Goal: Task Accomplishment & Management: Use online tool/utility

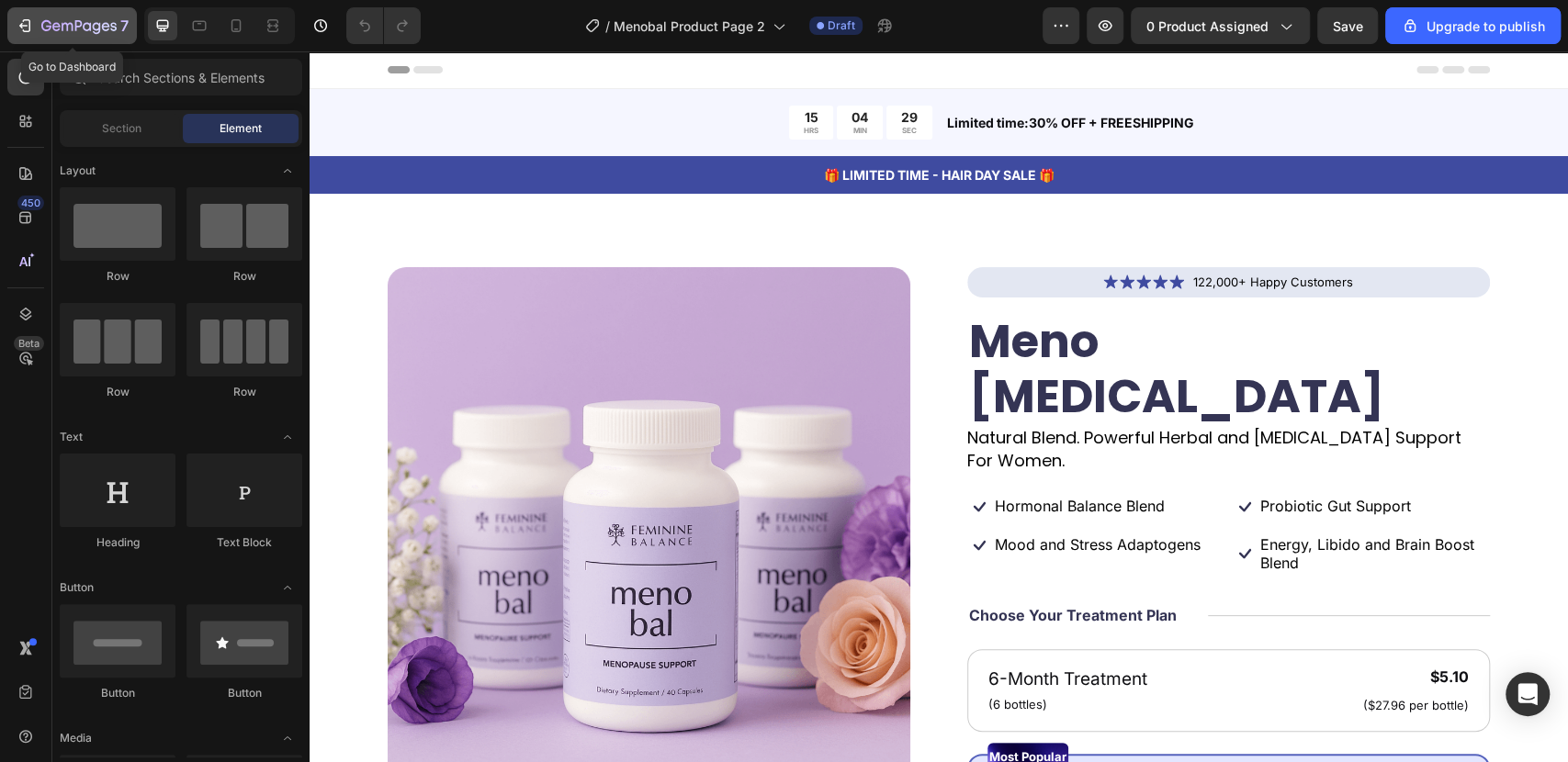
click at [47, 16] on div "7" at bounding box center [85, 25] width 87 height 22
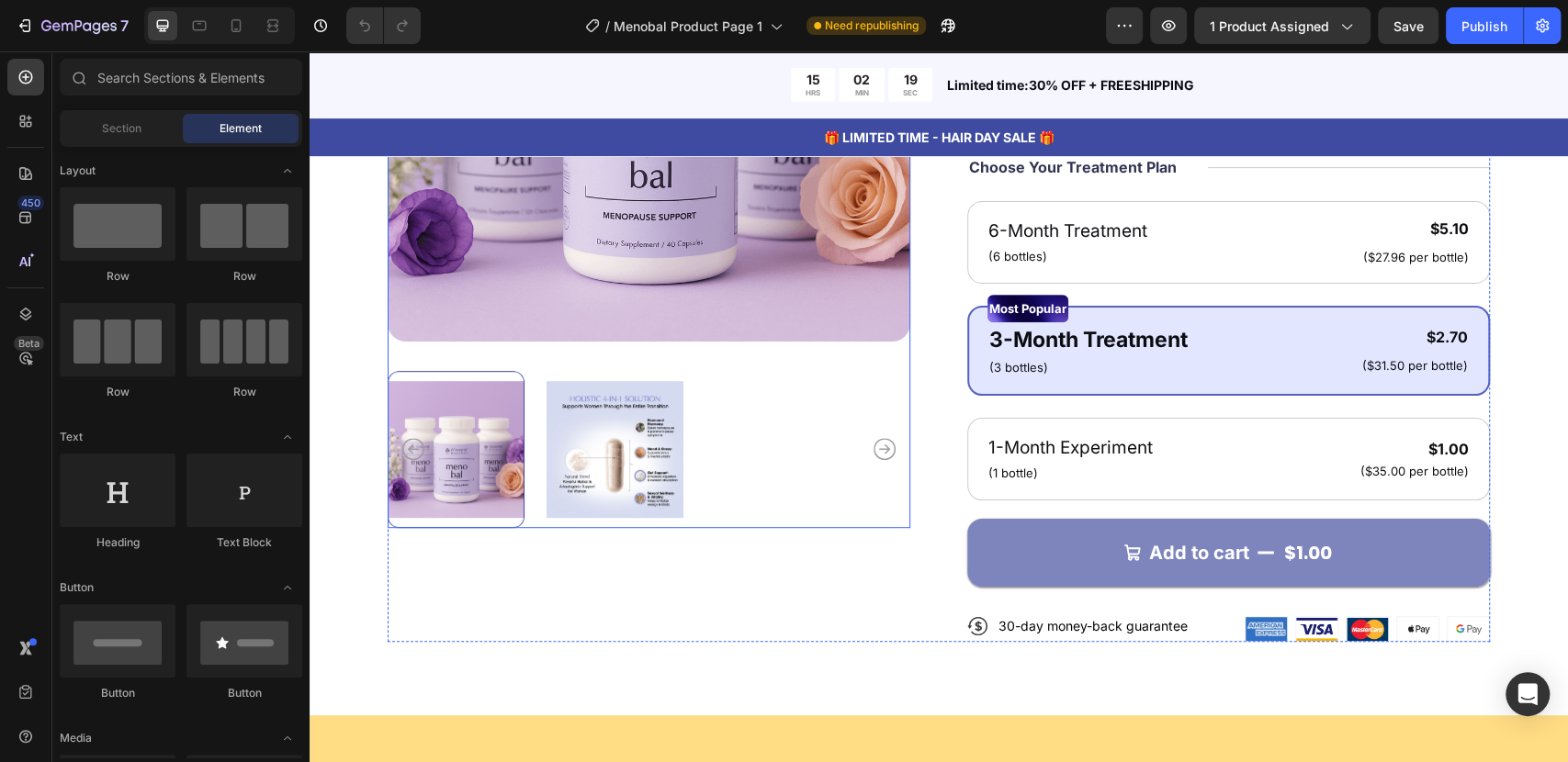
click at [465, 450] on div at bounding box center [455, 449] width 137 height 157
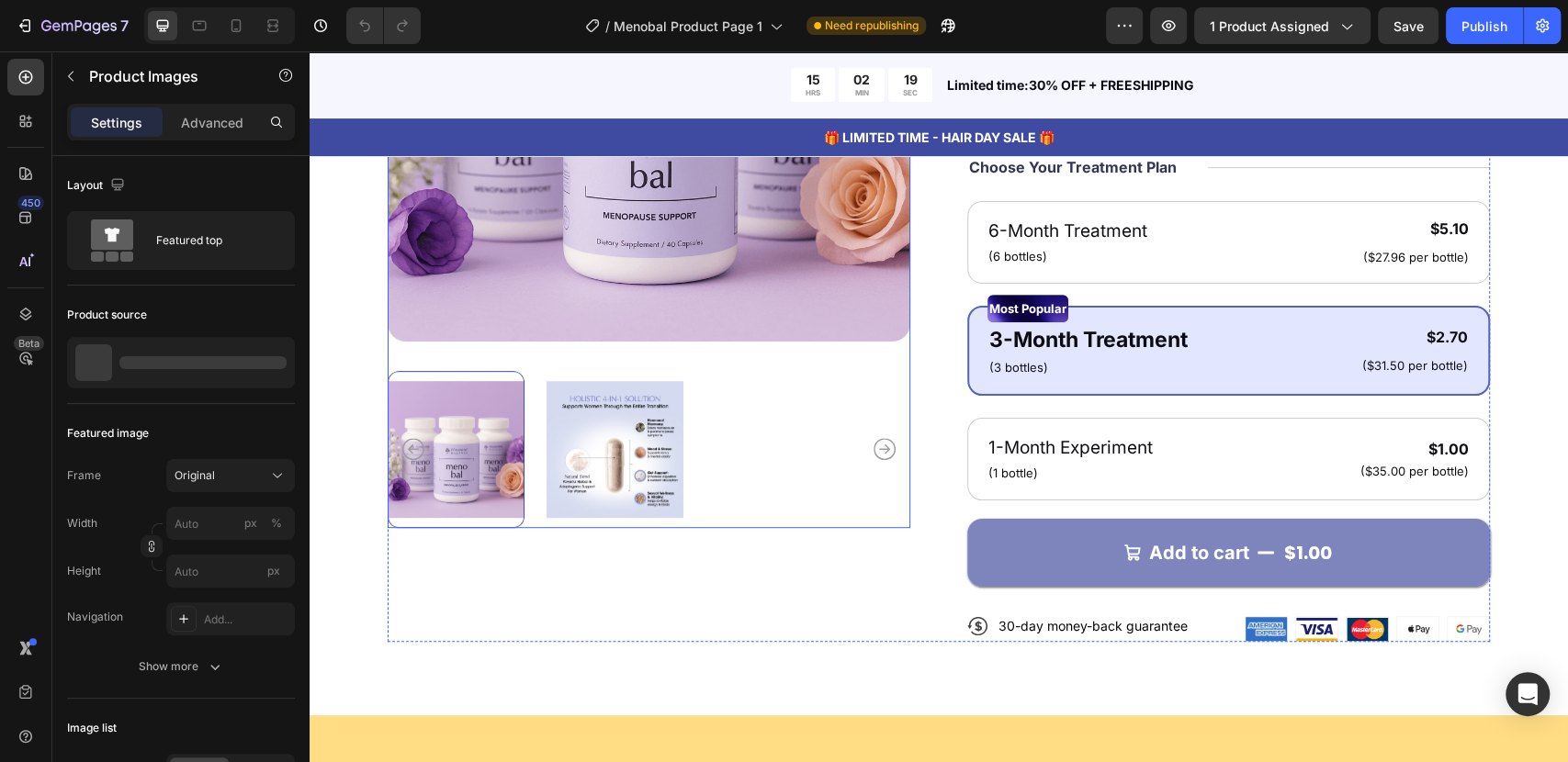
scroll to position [509, 0]
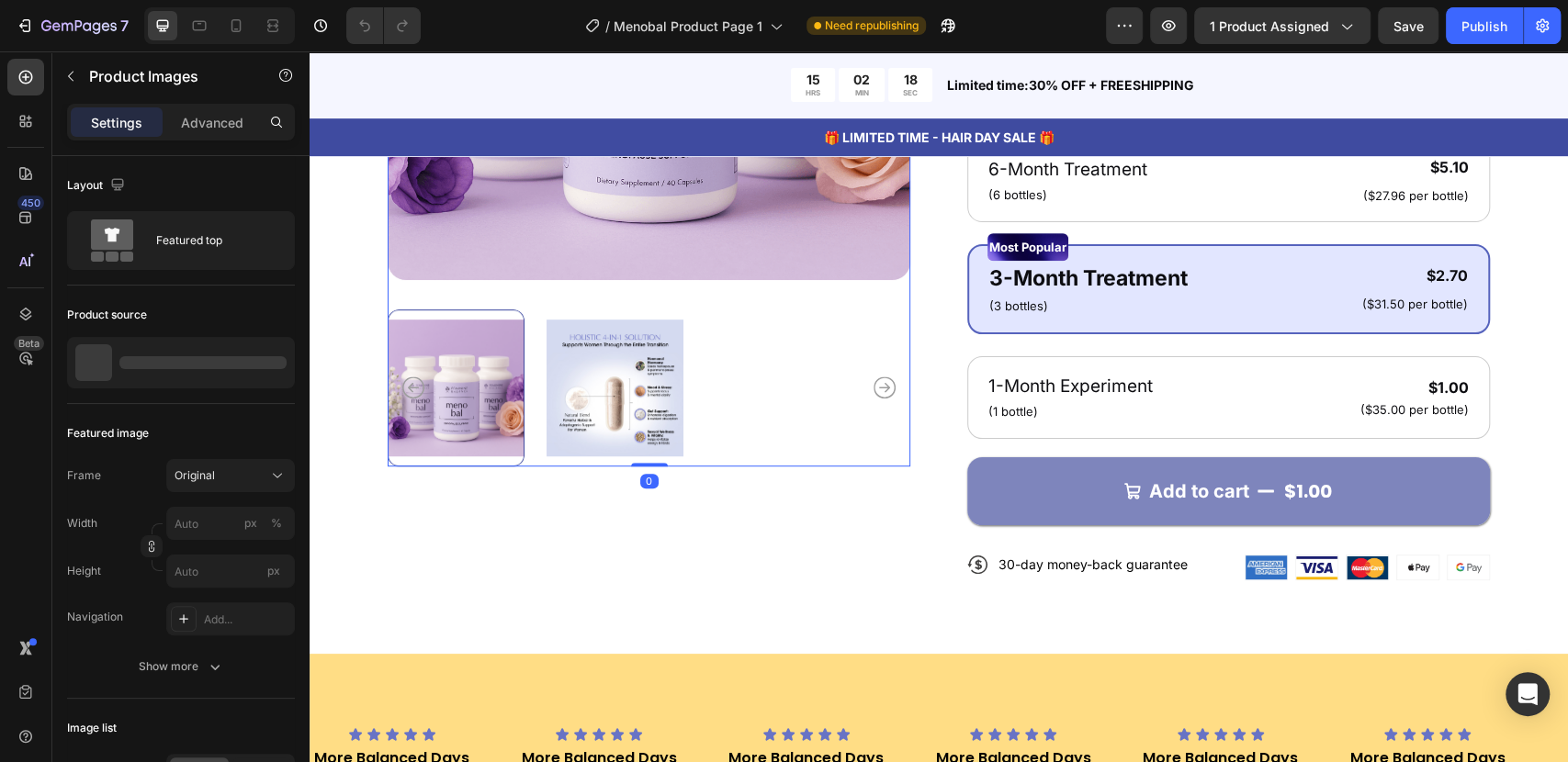
click at [473, 406] on div at bounding box center [455, 388] width 137 height 157
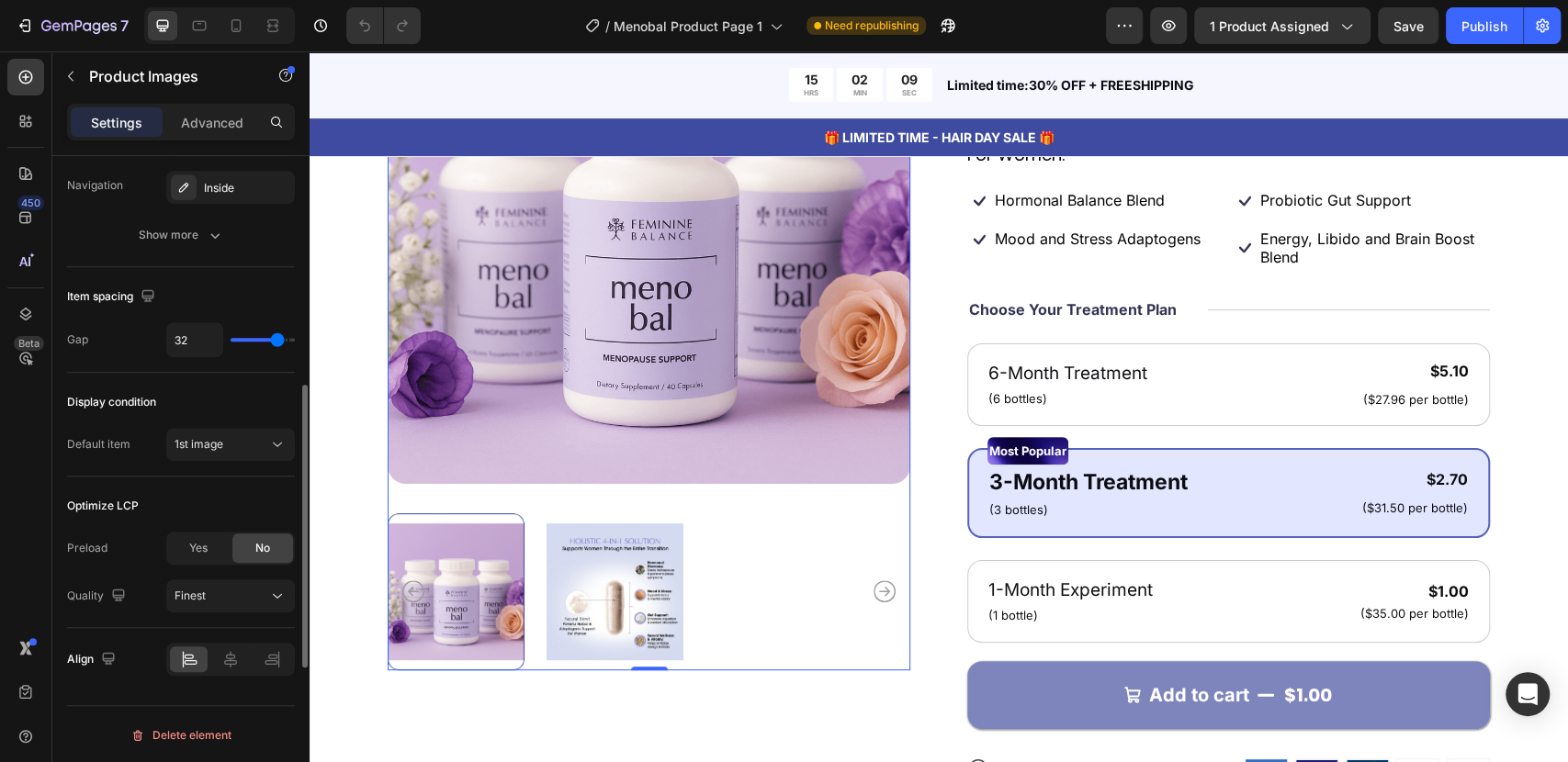
scroll to position [462, 0]
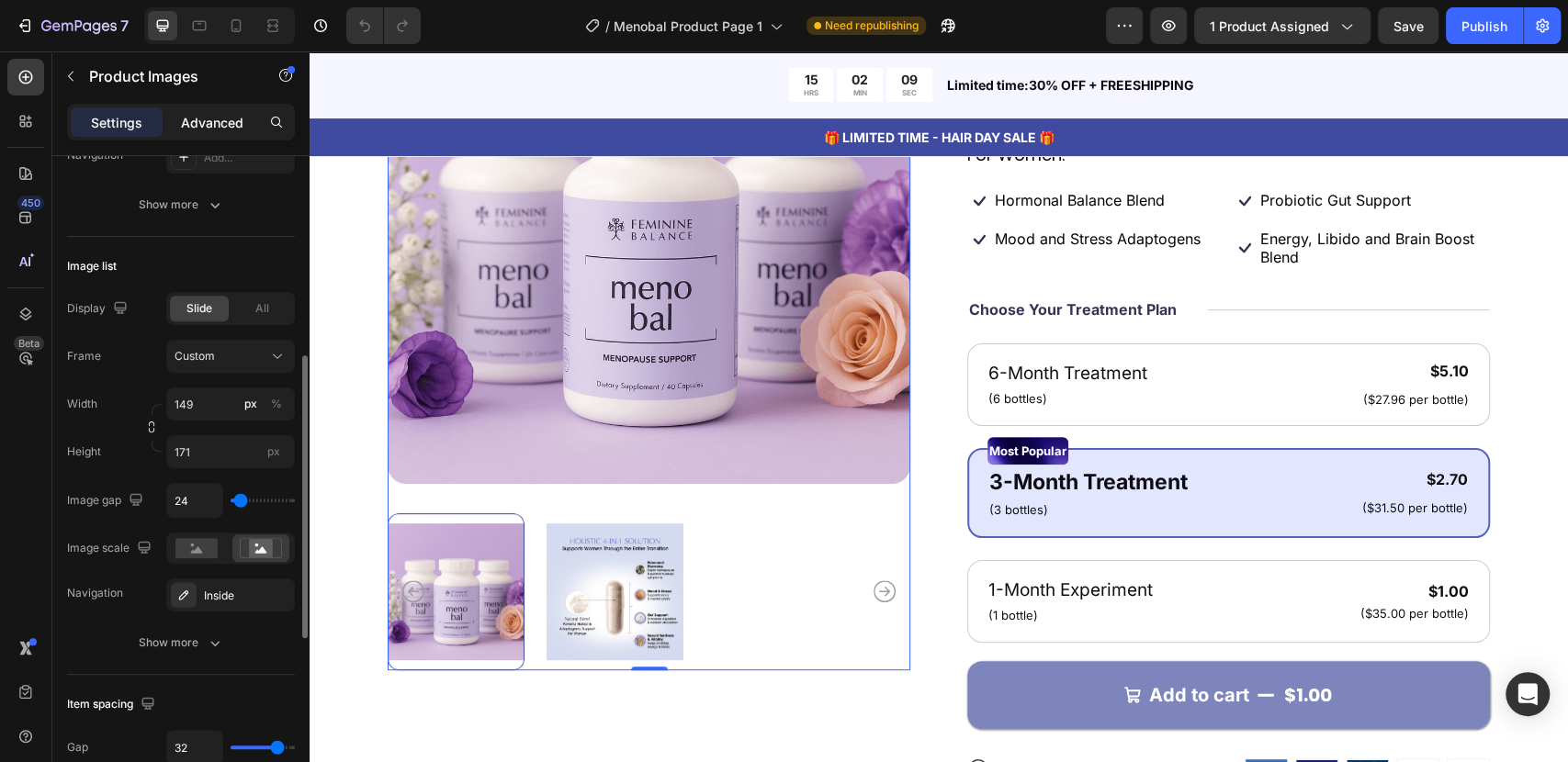
click at [200, 125] on p "Advanced" at bounding box center [212, 123] width 62 height 19
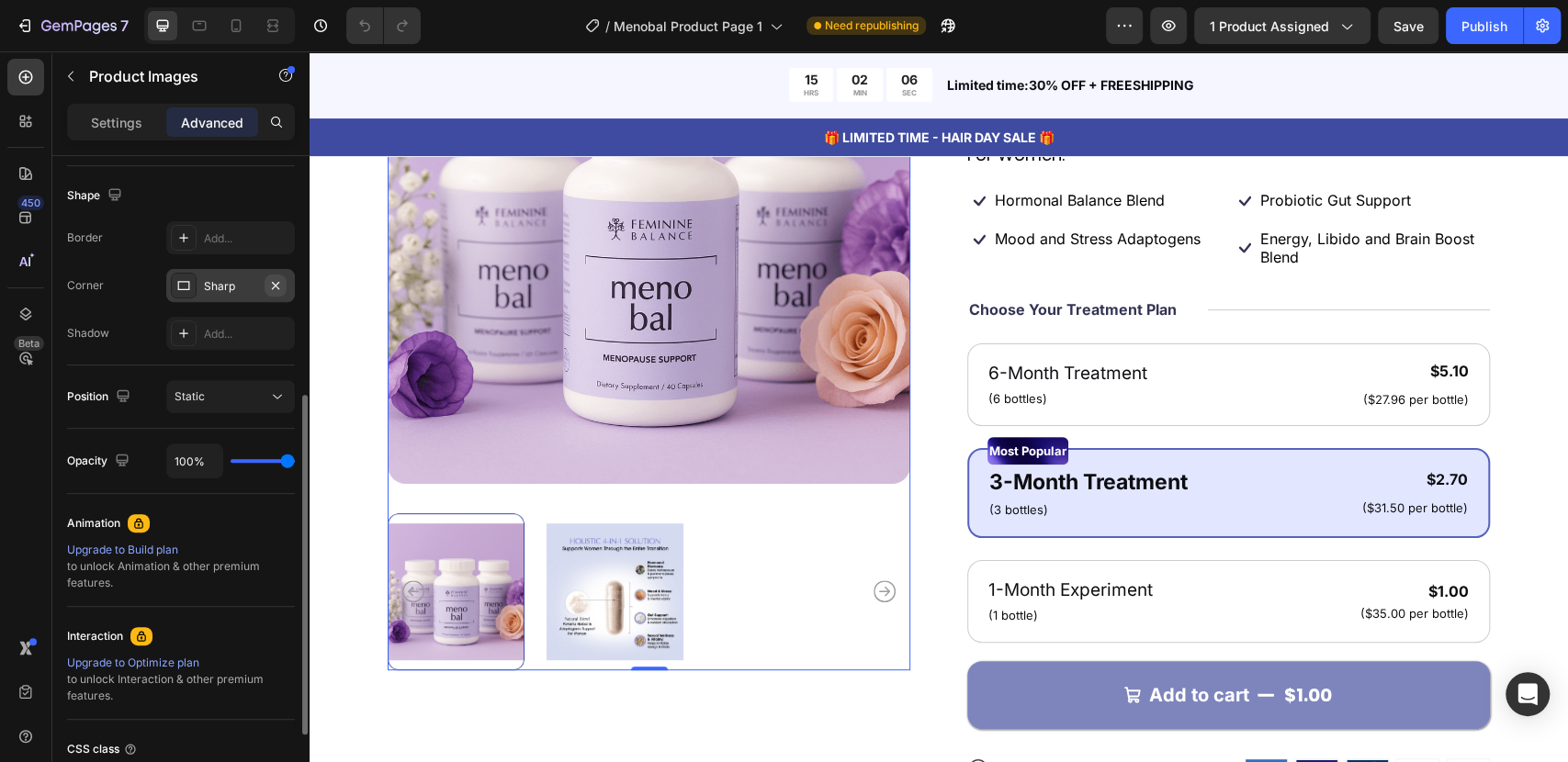
click at [283, 286] on button "button" at bounding box center [275, 286] width 22 height 22
click at [605, 568] on img at bounding box center [614, 592] width 137 height 157
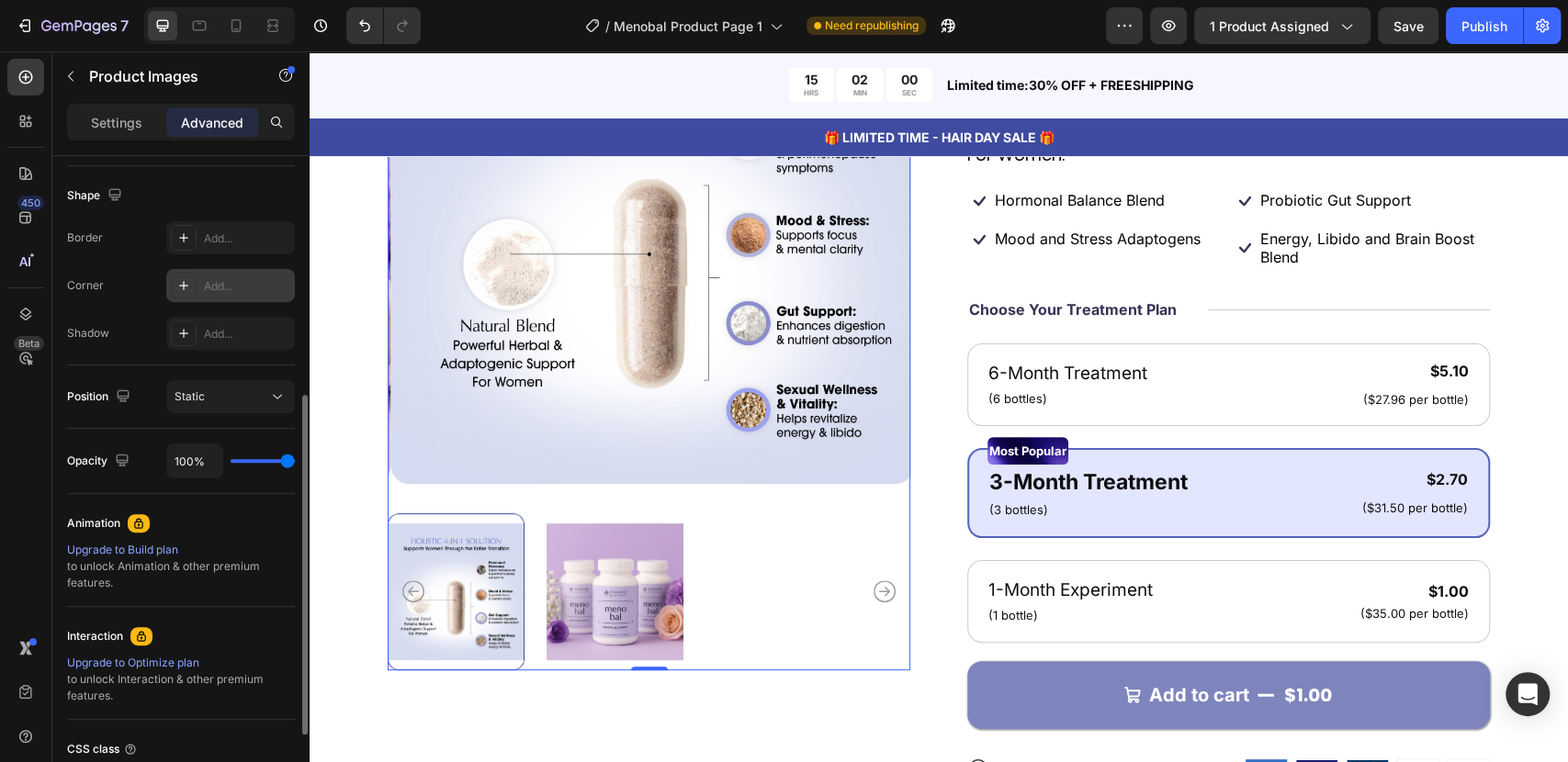
click at [579, 574] on img at bounding box center [614, 592] width 137 height 157
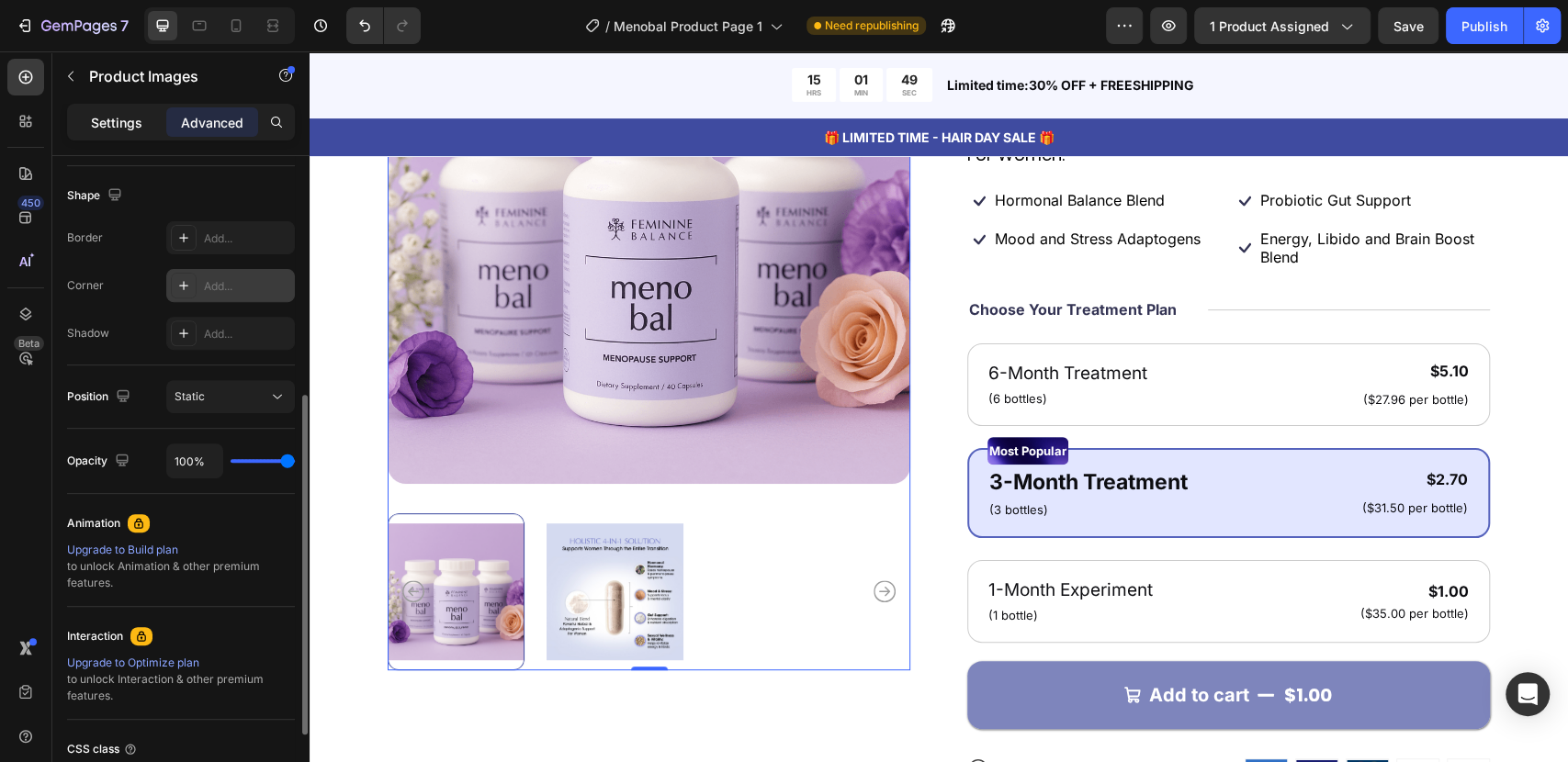
click at [103, 134] on div "Settings" at bounding box center [116, 122] width 92 height 29
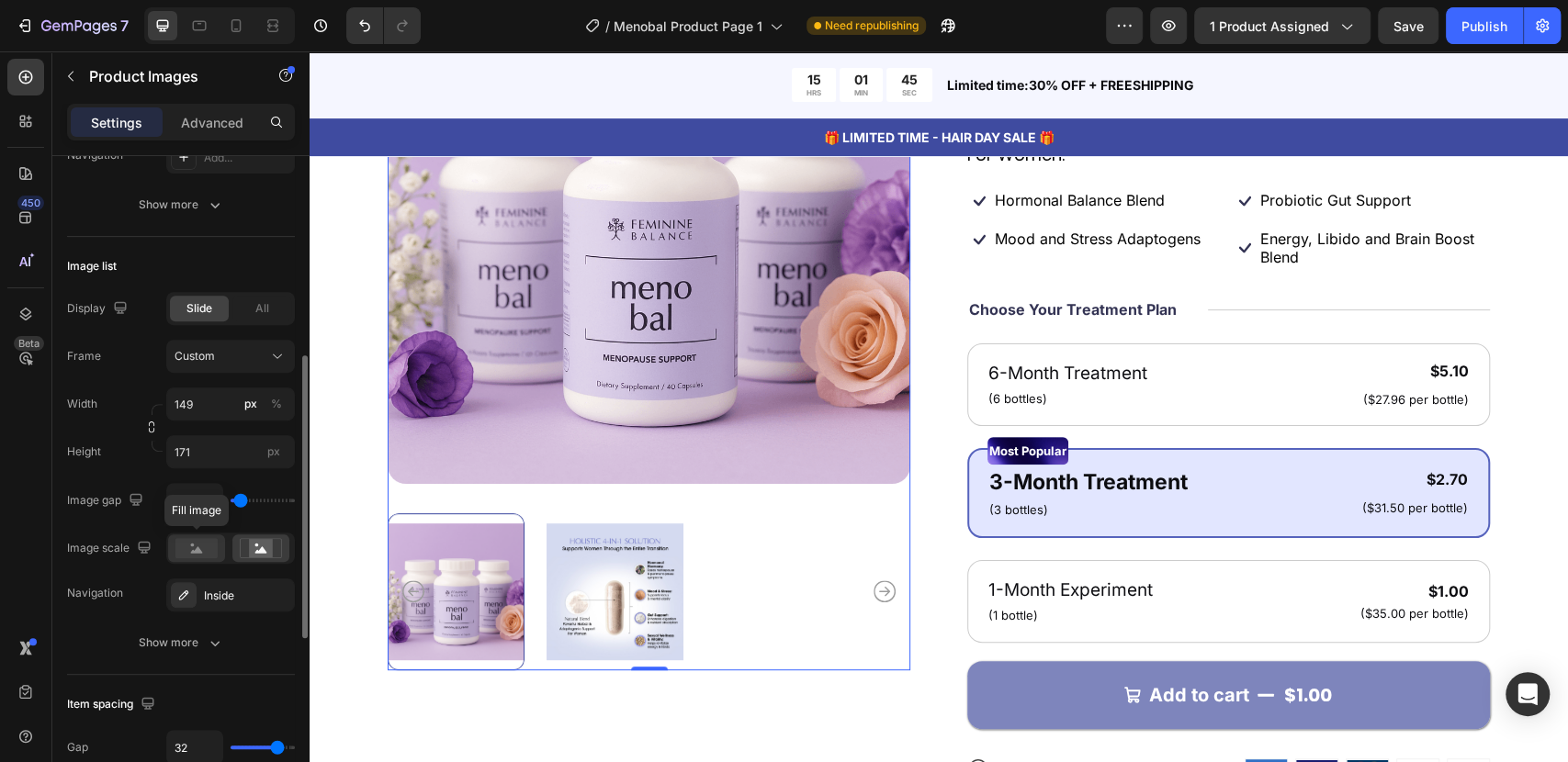
click at [183, 556] on rect at bounding box center [197, 548] width 43 height 20
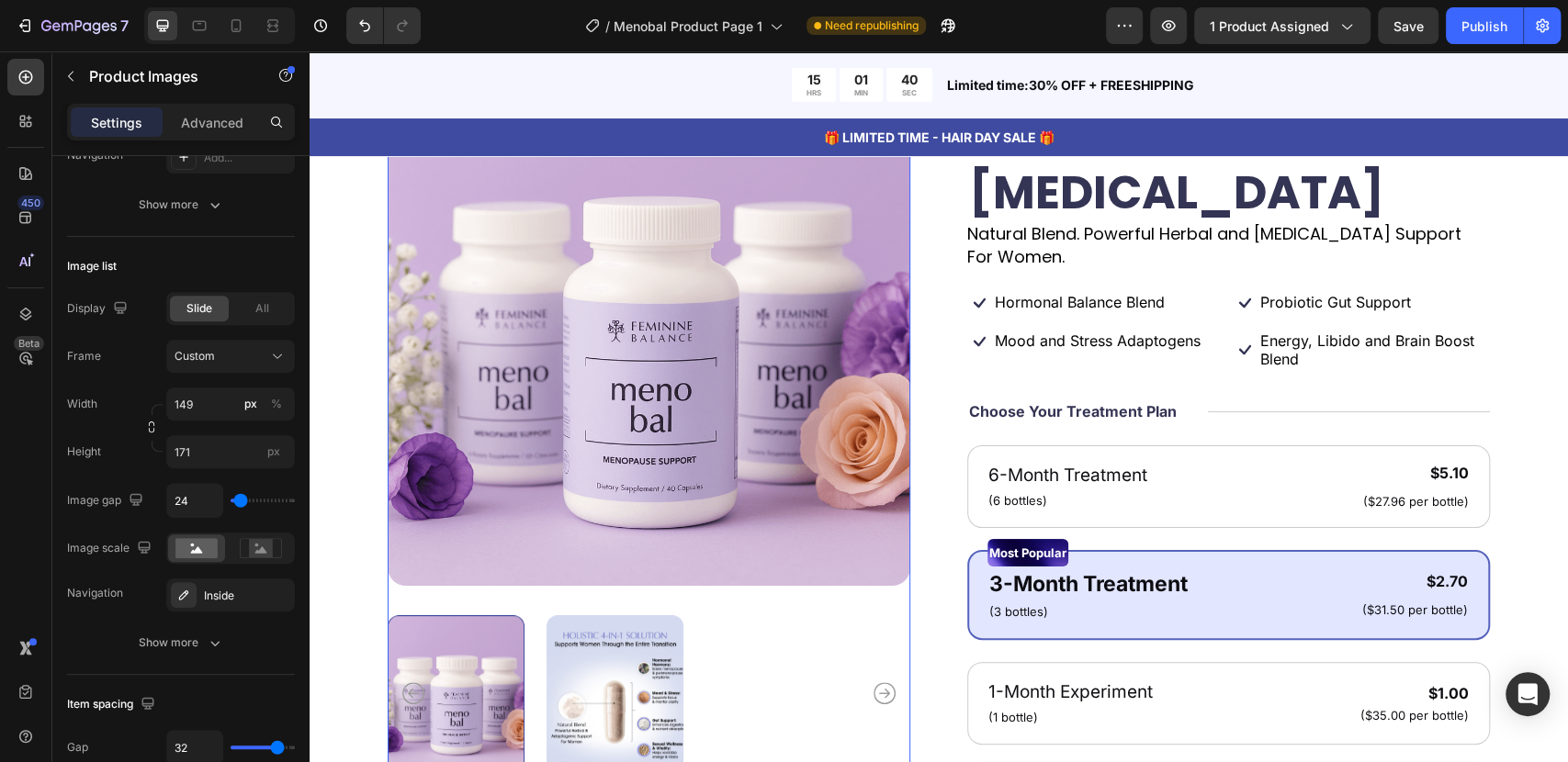
scroll to position [0, 0]
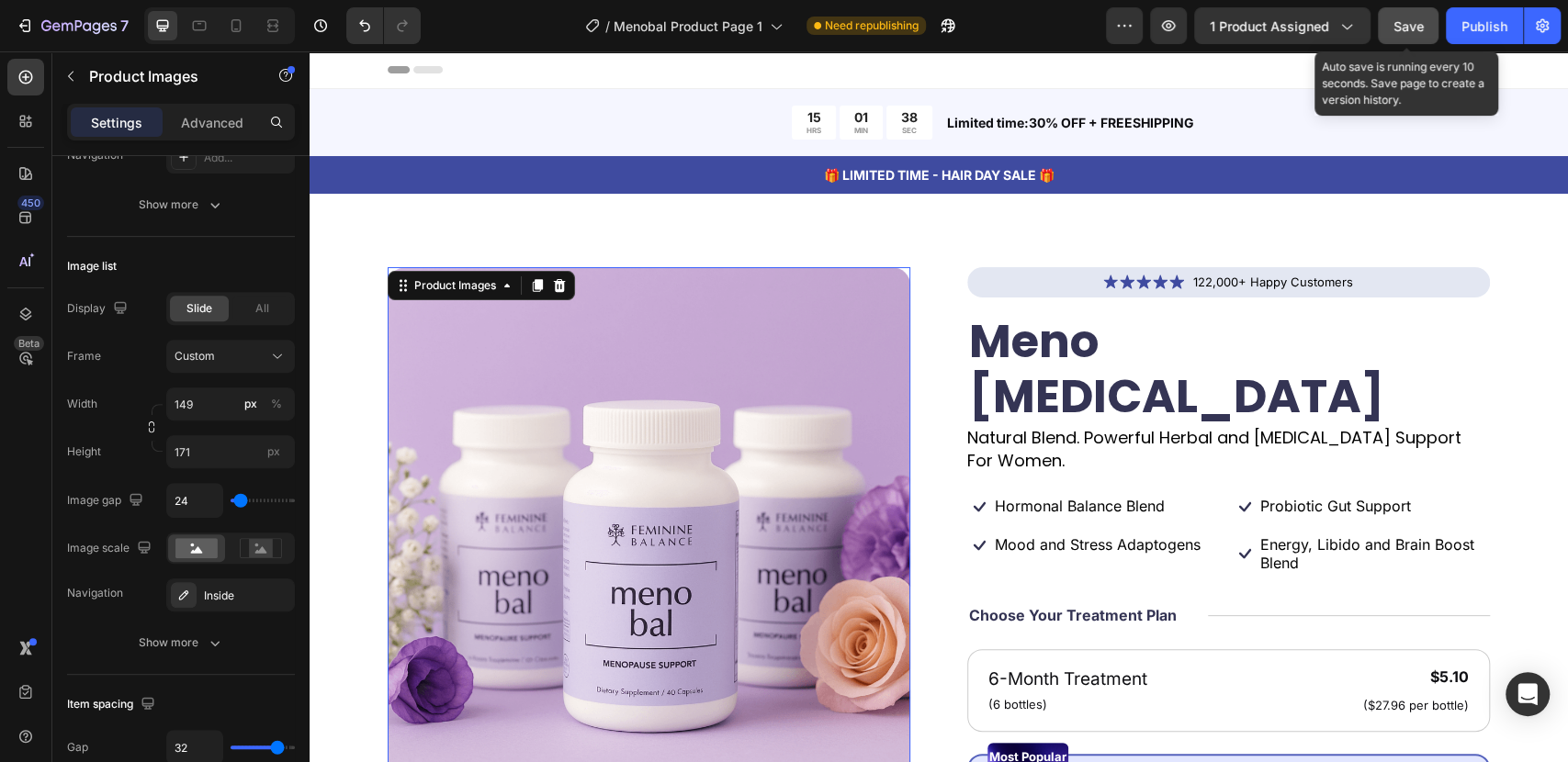
click at [1393, 18] on button "Save" at bounding box center [1408, 26] width 61 height 37
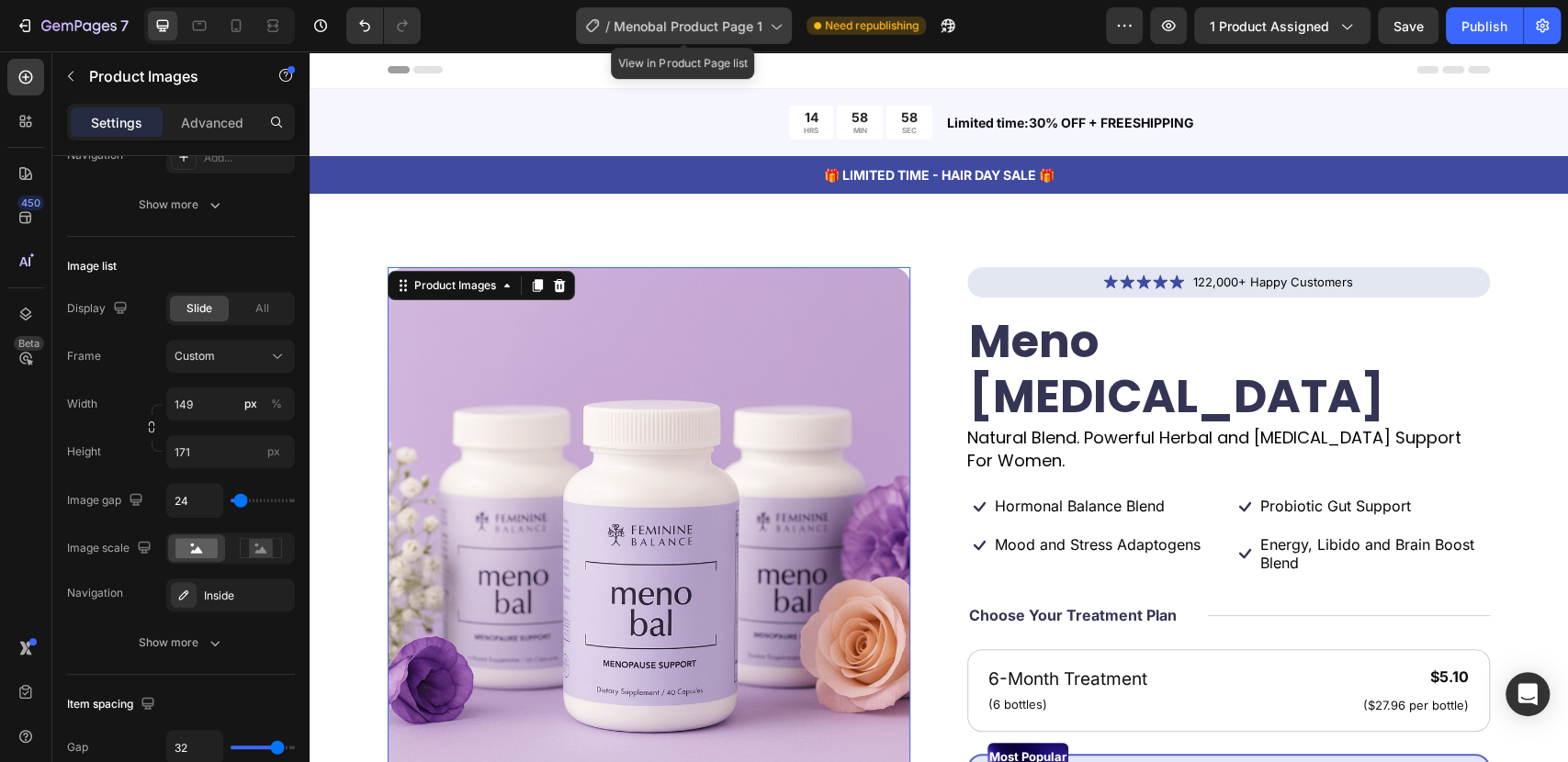
click at [757, 30] on span "Menobal Product Page 1" at bounding box center [689, 26] width 149 height 19
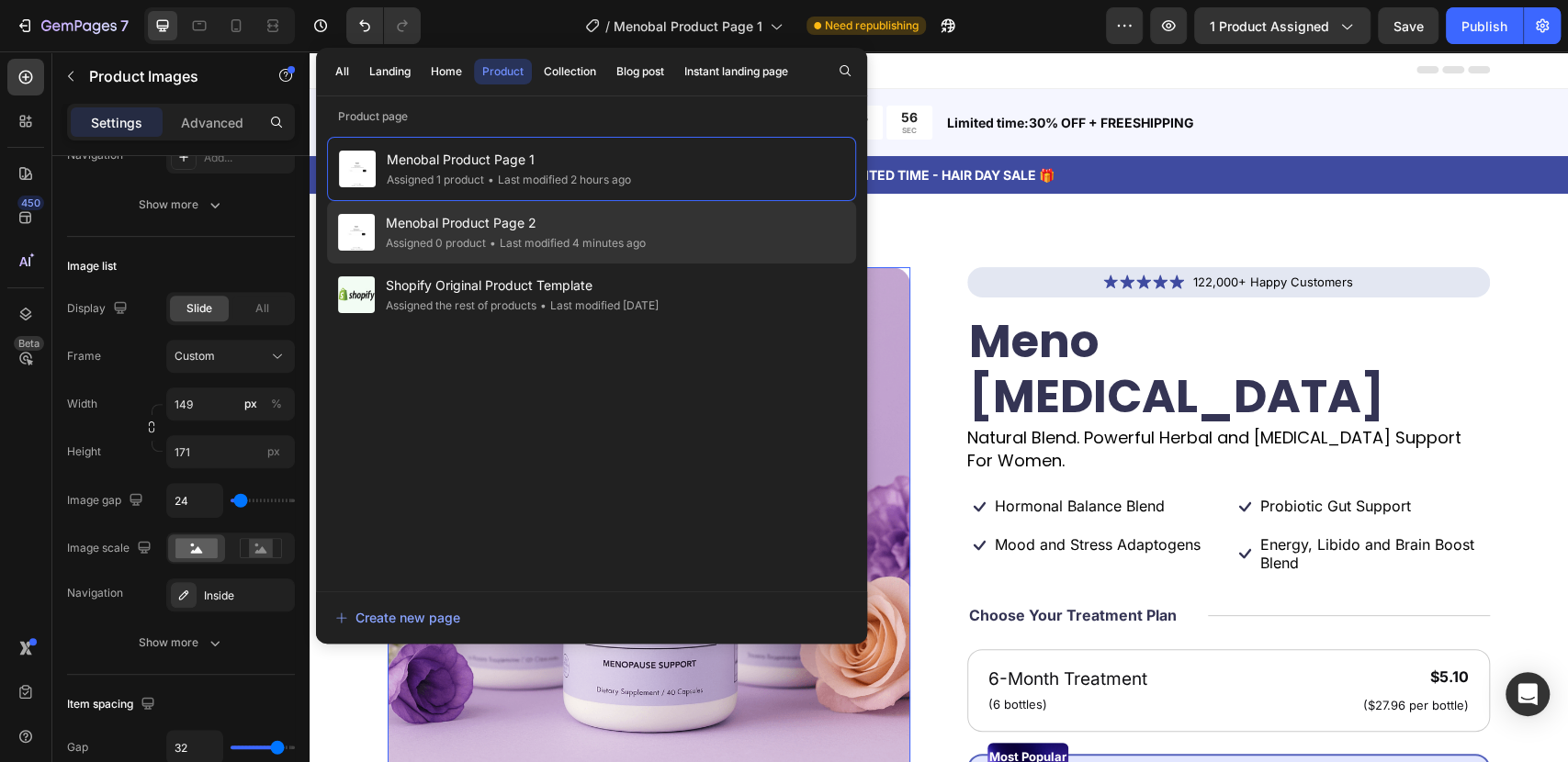
click at [569, 239] on div "• Last modified 4 minutes ago" at bounding box center [566, 243] width 160 height 18
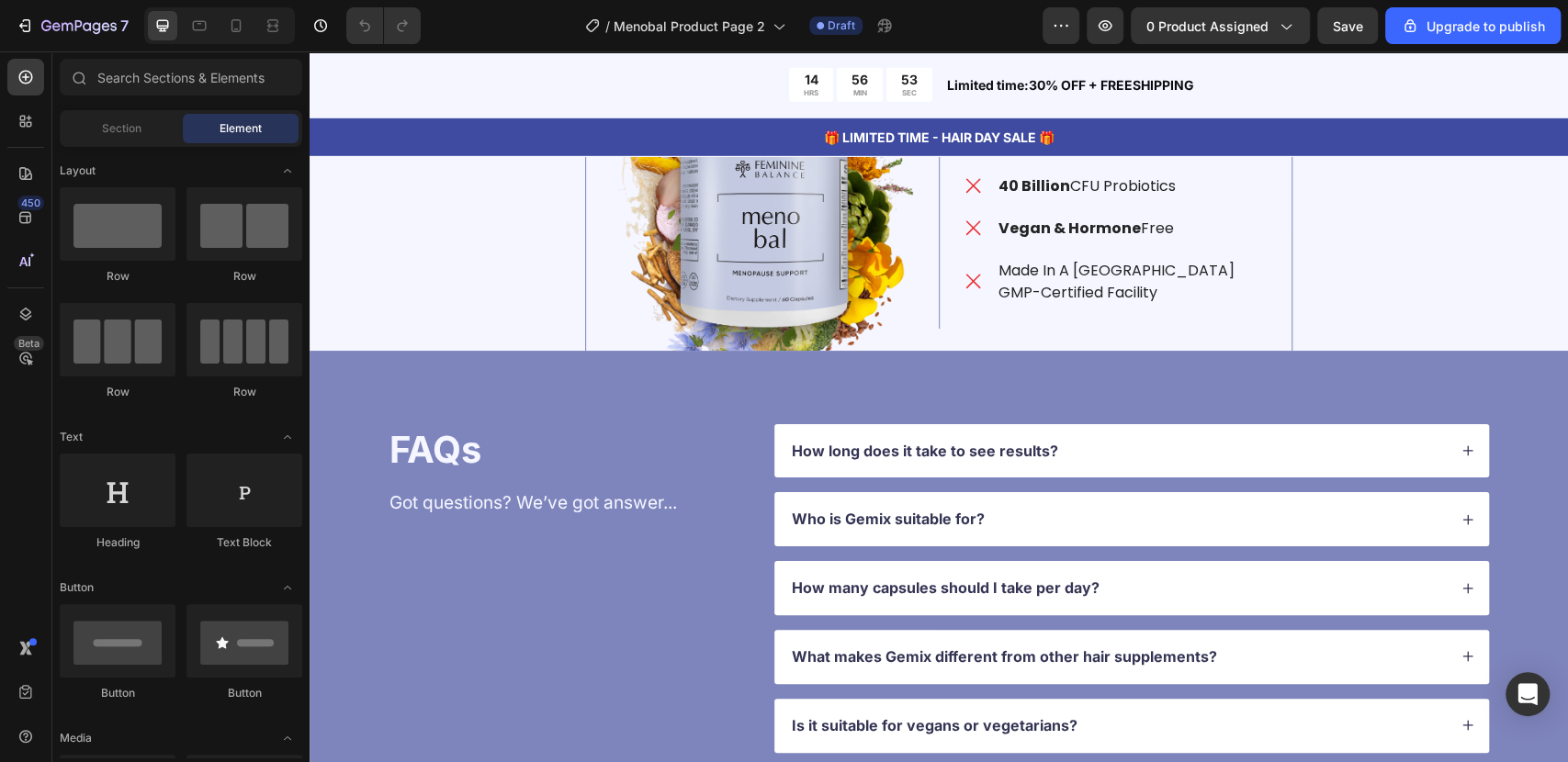
scroll to position [3775, 0]
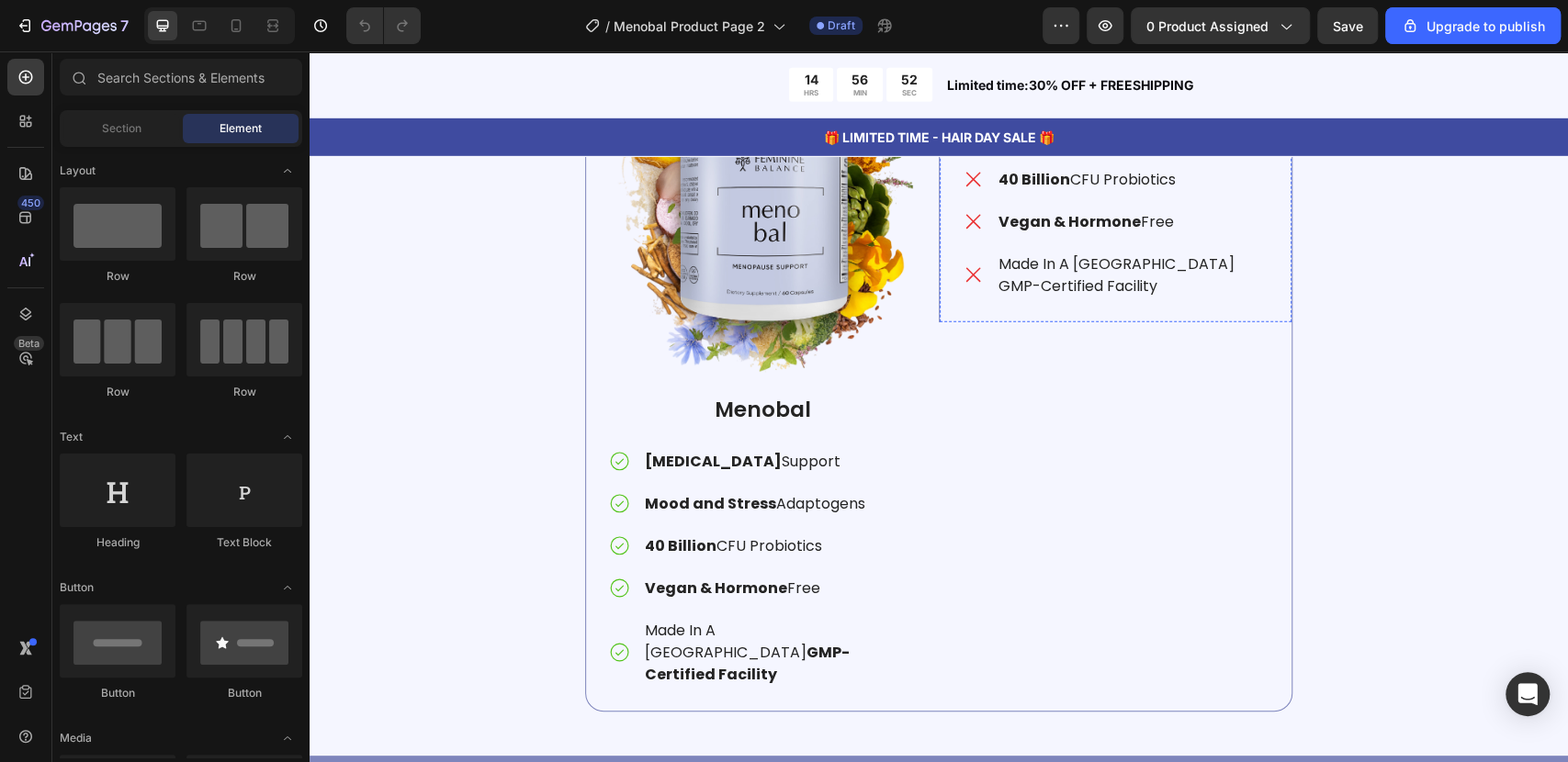
click at [1279, 290] on div "Image Brand A Text Block Perimenopause Support Mood and Stress Adaptogens 40 Bi…" at bounding box center [1115, 153] width 353 height 338
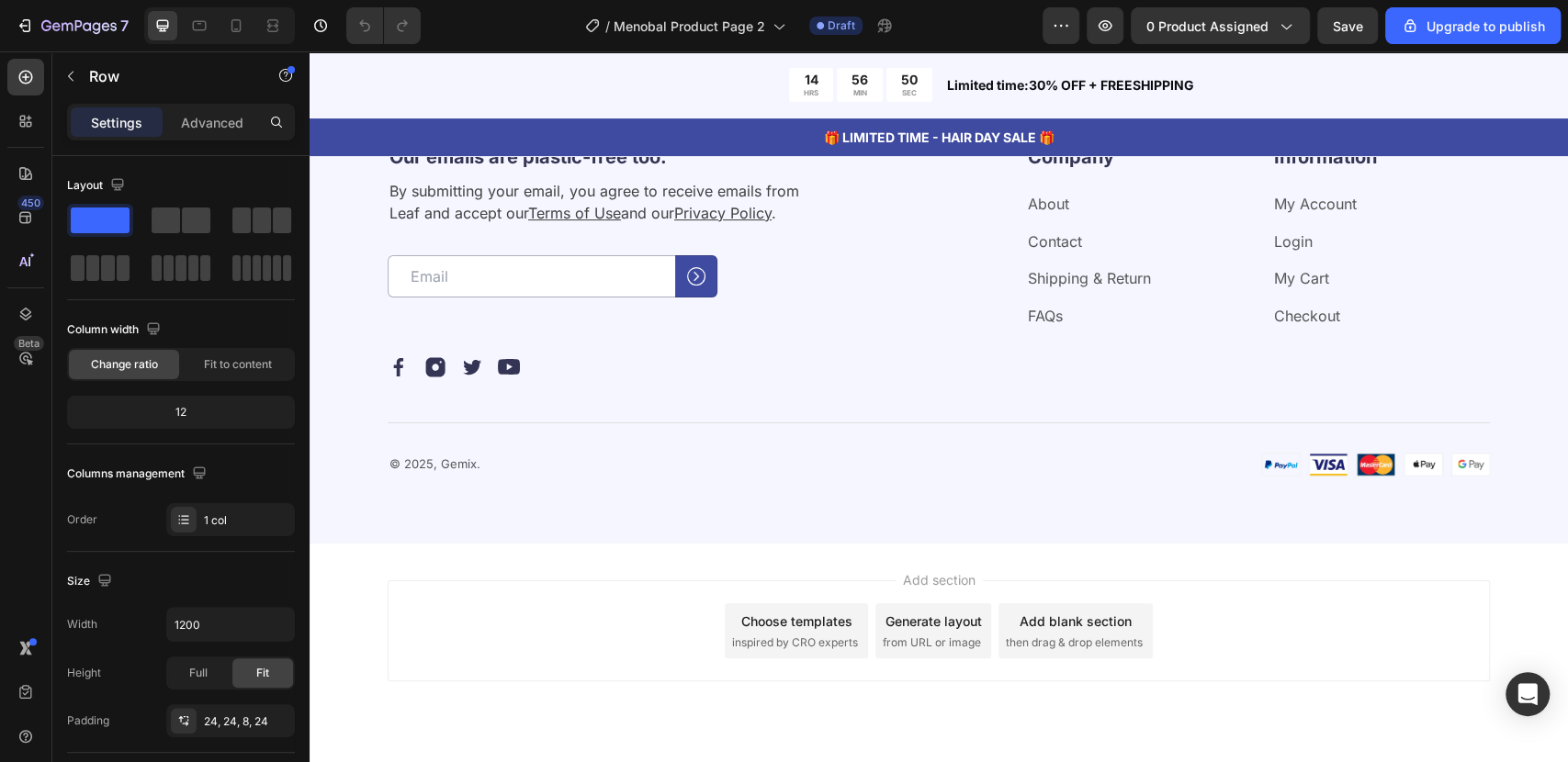
scroll to position [4694, 0]
